Goal: Task Accomplishment & Management: Use online tool/utility

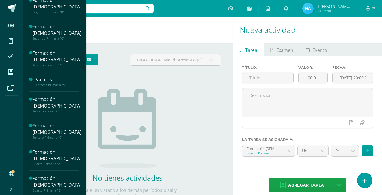
scroll to position [113, 0]
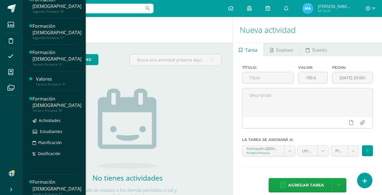
click at [40, 99] on div "Formación [DEMOGRAPHIC_DATA]" at bounding box center [56, 102] width 49 height 13
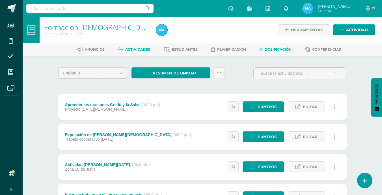
click at [269, 49] on span "Dosificación" at bounding box center [278, 49] width 27 height 4
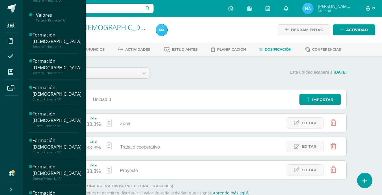
scroll to position [198, 0]
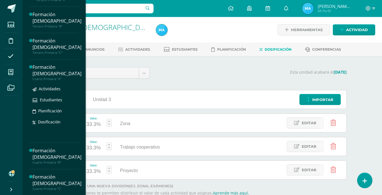
click at [43, 70] on div "Formación [DEMOGRAPHIC_DATA]" at bounding box center [56, 70] width 49 height 13
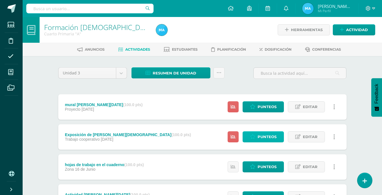
click at [261, 136] on span "Punteos" at bounding box center [266, 136] width 19 height 10
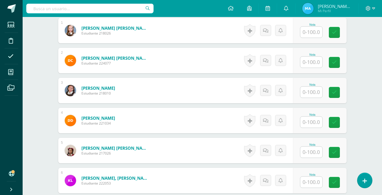
scroll to position [179, 0]
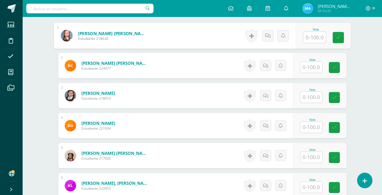
click at [313, 35] on input "text" at bounding box center [314, 37] width 23 height 11
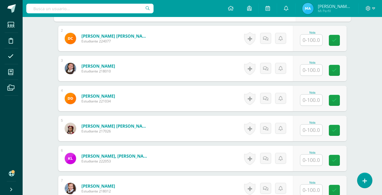
scroll to position [0, 0]
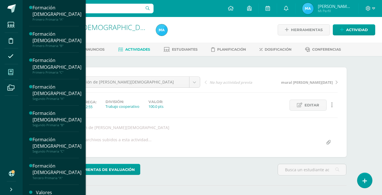
click at [11, 71] on icon at bounding box center [10, 72] width 5 height 6
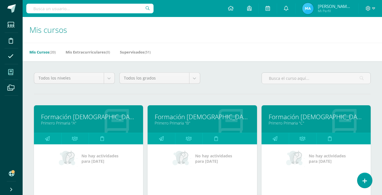
click at [68, 118] on link "Formación [DEMOGRAPHIC_DATA]" at bounding box center [88, 116] width 95 height 9
